Goal: Information Seeking & Learning: Learn about a topic

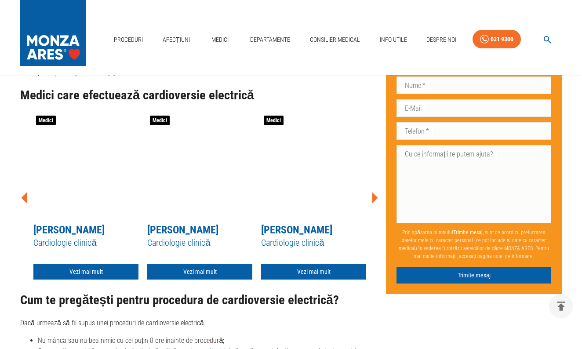
scroll to position [1625, 0]
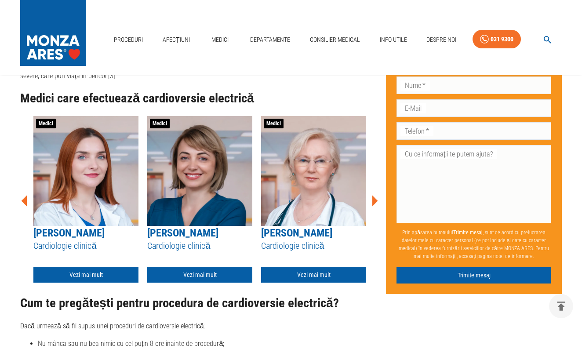
click at [374, 204] on icon at bounding box center [375, 201] width 6 height 11
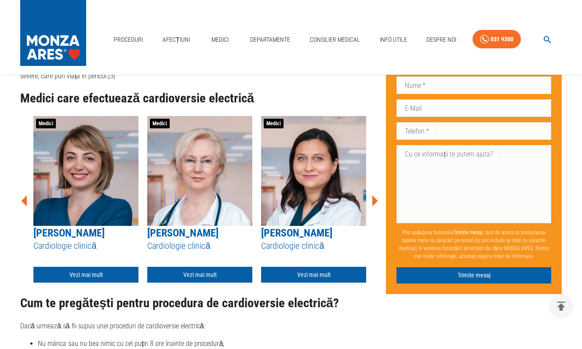
click at [374, 204] on icon at bounding box center [375, 201] width 6 height 11
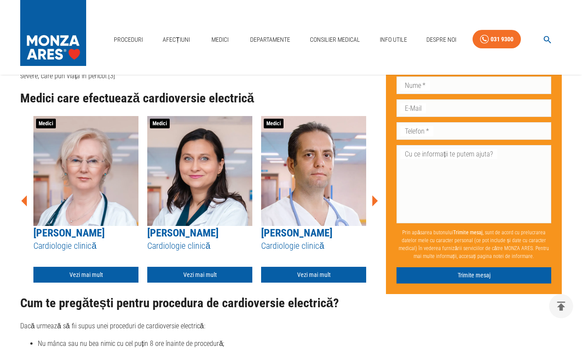
click at [374, 204] on icon at bounding box center [375, 201] width 6 height 11
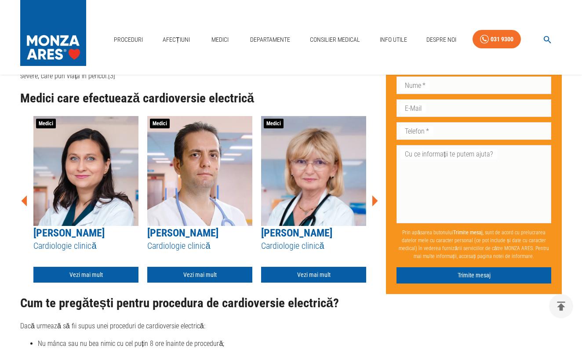
click at [374, 204] on icon at bounding box center [375, 201] width 6 height 11
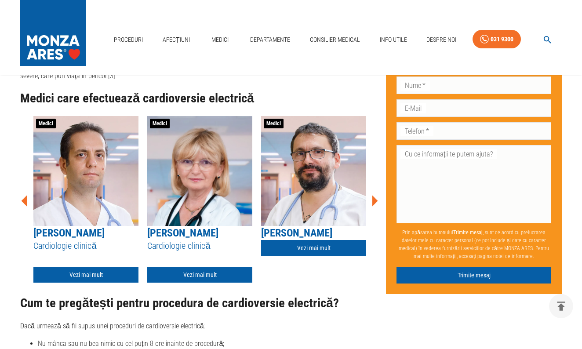
click at [374, 204] on icon at bounding box center [375, 201] width 6 height 11
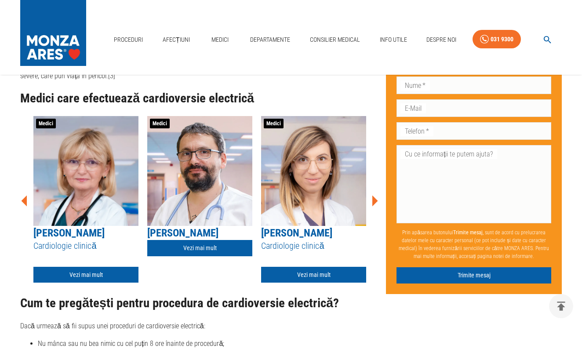
click at [374, 204] on icon at bounding box center [375, 201] width 6 height 11
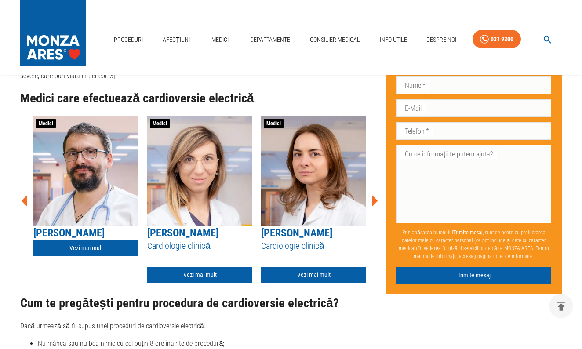
click at [374, 204] on icon at bounding box center [375, 201] width 6 height 11
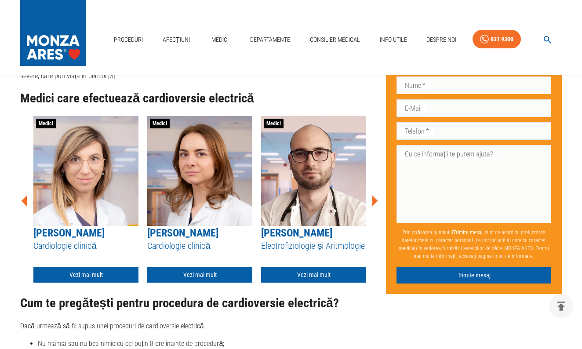
click at [374, 204] on icon at bounding box center [375, 201] width 6 height 11
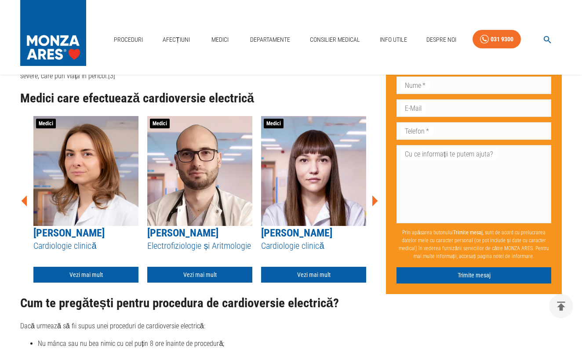
click at [374, 204] on icon at bounding box center [375, 201] width 6 height 11
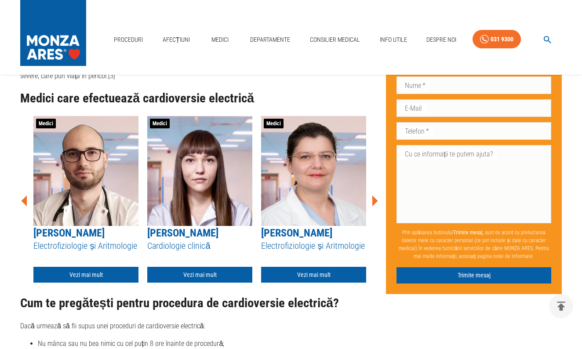
click at [374, 204] on icon at bounding box center [375, 201] width 6 height 11
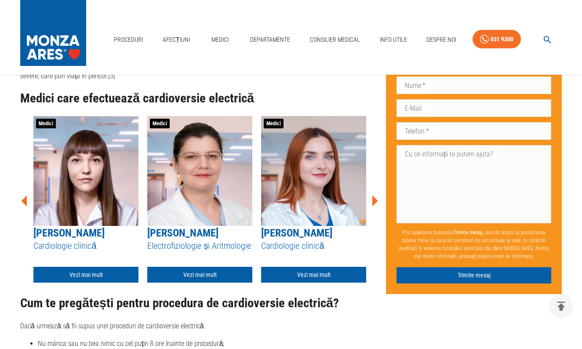
click at [374, 204] on icon at bounding box center [375, 201] width 6 height 11
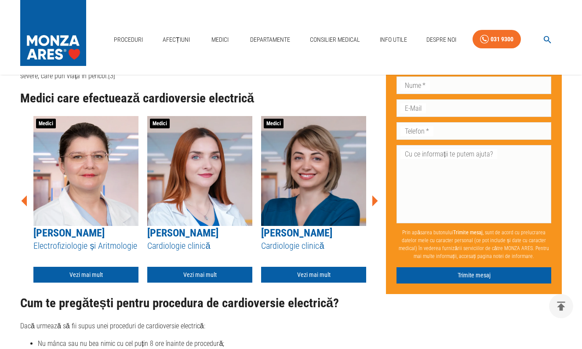
click at [374, 204] on icon at bounding box center [375, 201] width 6 height 11
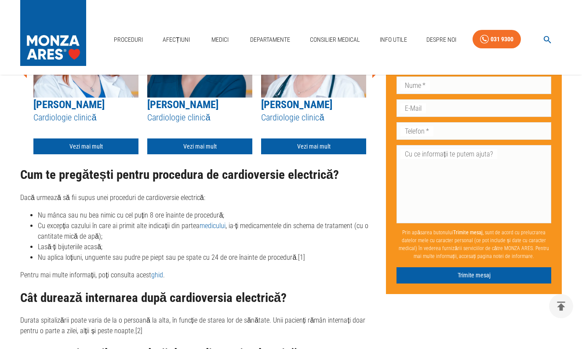
scroll to position [1747, 0]
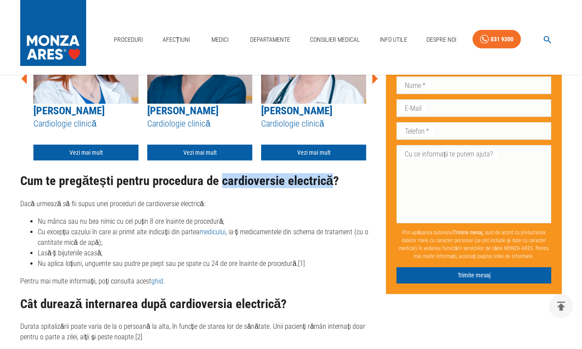
drag, startPoint x: 220, startPoint y: 190, endPoint x: 324, endPoint y: 192, distance: 104.2
click at [325, 188] on h2 "Cum te pregătești pentru procedura de cardioversie electrică?" at bounding box center [199, 181] width 359 height 14
copy h2 "cardioversie electrică"
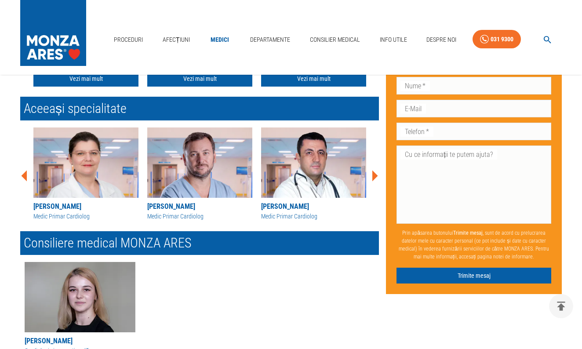
scroll to position [358, 0]
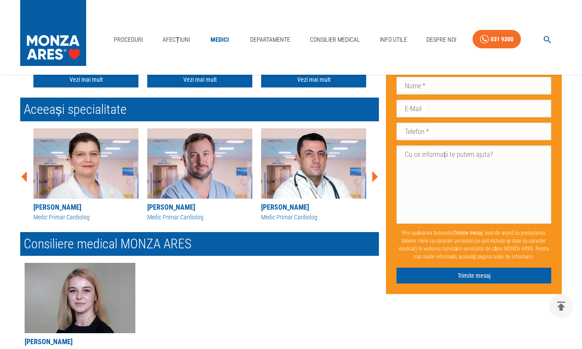
click at [374, 175] on icon at bounding box center [375, 176] width 6 height 11
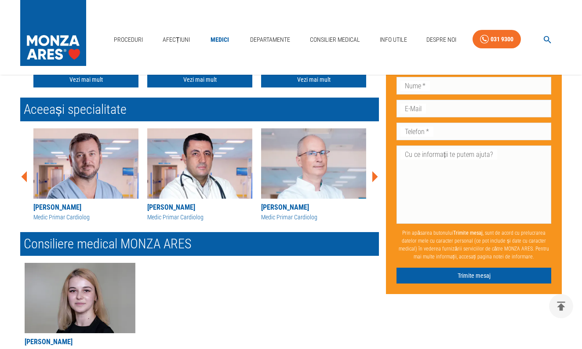
click at [376, 174] on icon at bounding box center [374, 176] width 26 height 26
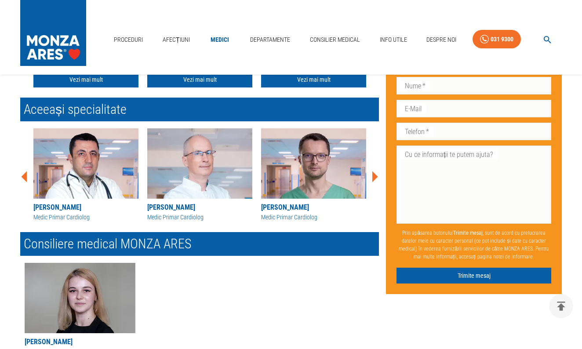
click at [375, 174] on icon at bounding box center [374, 176] width 26 height 26
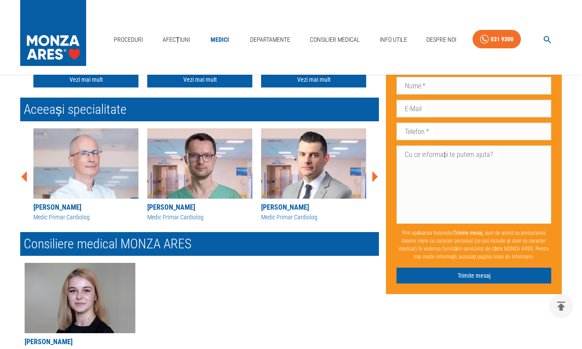
click at [375, 174] on icon at bounding box center [375, 176] width 6 height 11
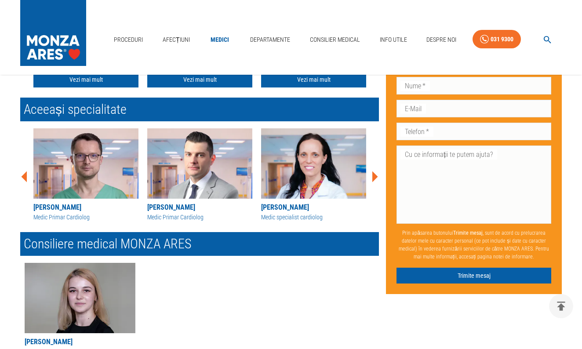
click at [375, 174] on icon at bounding box center [375, 176] width 6 height 11
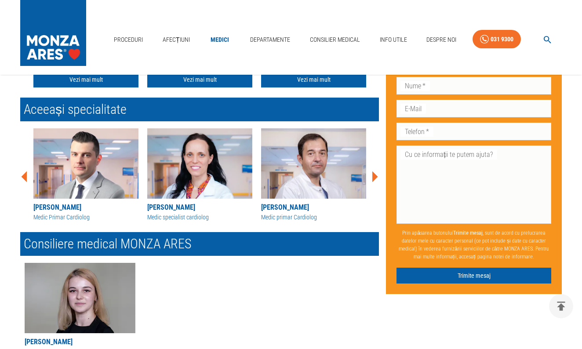
click at [375, 174] on icon at bounding box center [375, 176] width 6 height 11
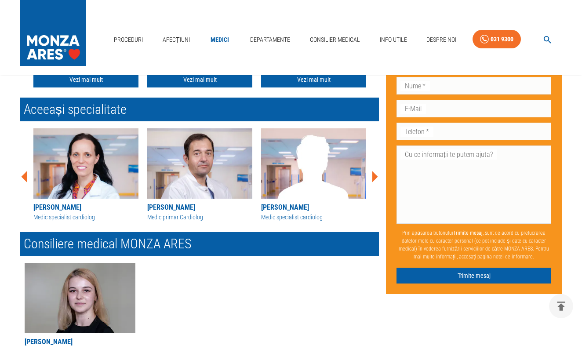
click at [375, 174] on icon at bounding box center [375, 176] width 6 height 11
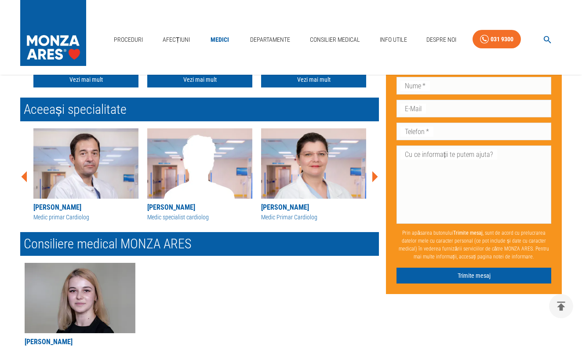
click at [375, 174] on icon at bounding box center [375, 176] width 6 height 11
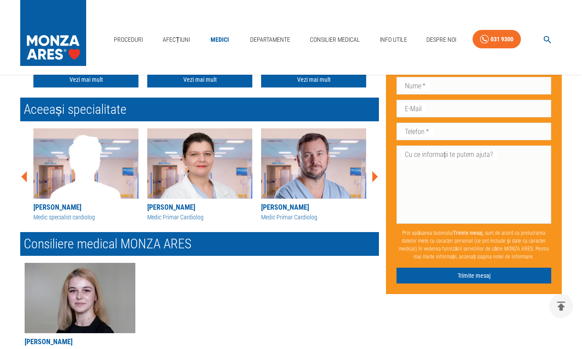
click at [374, 174] on icon at bounding box center [375, 176] width 6 height 11
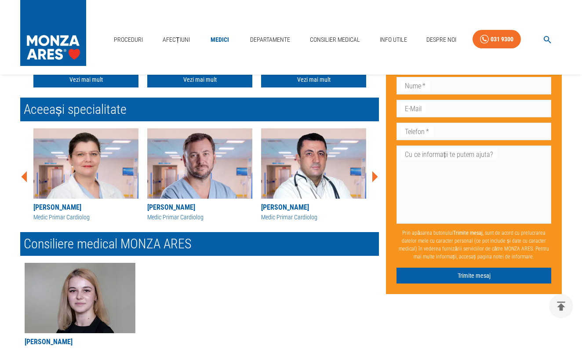
click at [374, 174] on icon at bounding box center [375, 176] width 6 height 11
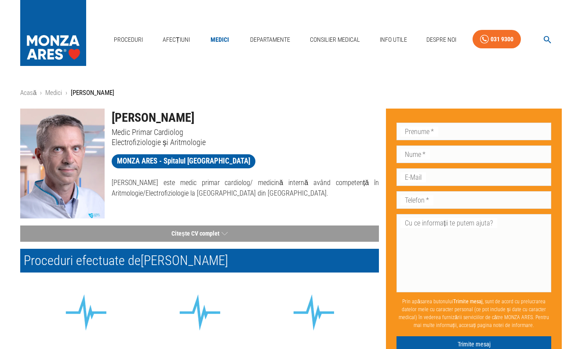
scroll to position [0, 0]
